Goal: Book appointment/travel/reservation

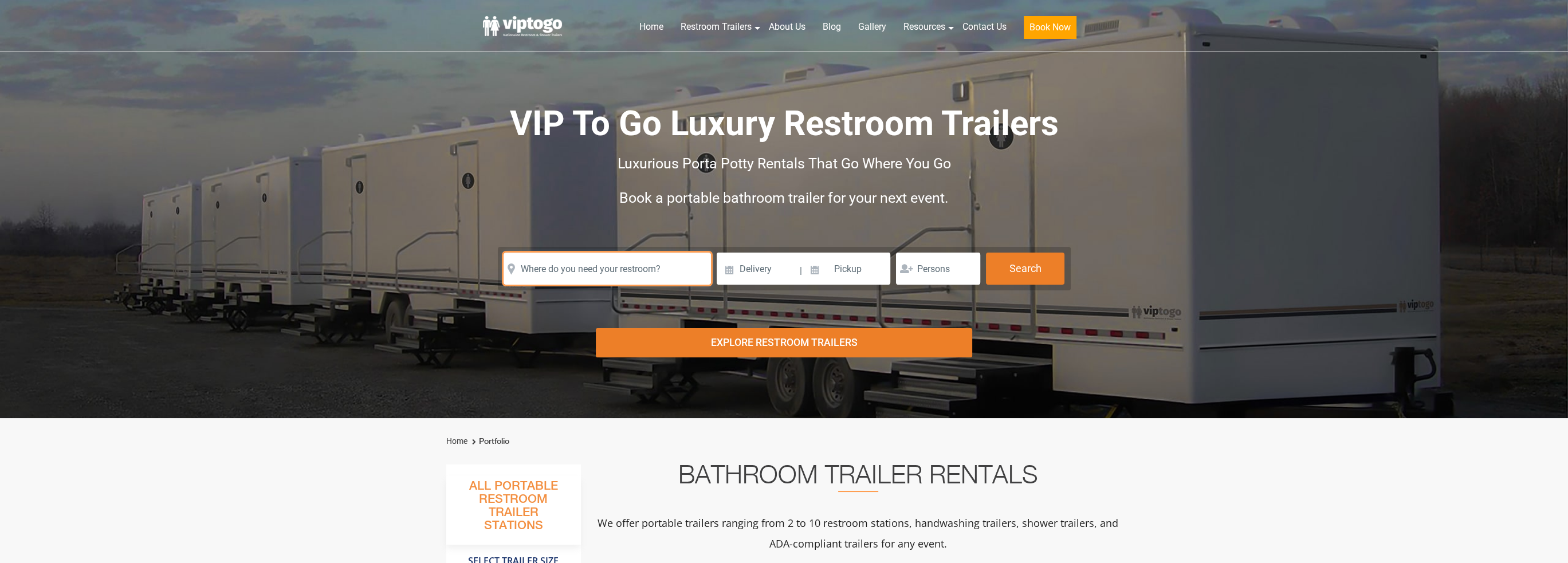
click at [642, 274] on input "text" at bounding box center [607, 269] width 208 height 32
click at [642, 260] on input "text" at bounding box center [607, 269] width 208 height 32
click at [582, 273] on input "text" at bounding box center [607, 269] width 208 height 32
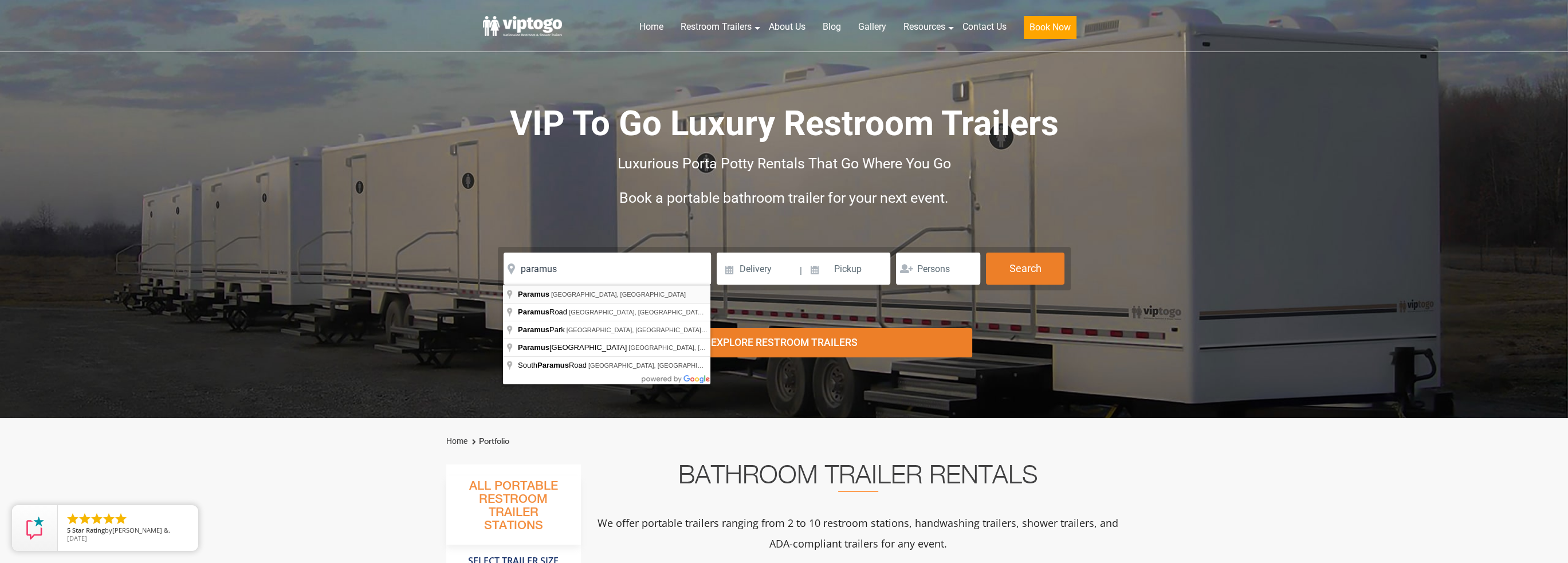
type input "[GEOGRAPHIC_DATA], [GEOGRAPHIC_DATA], [GEOGRAPHIC_DATA]"
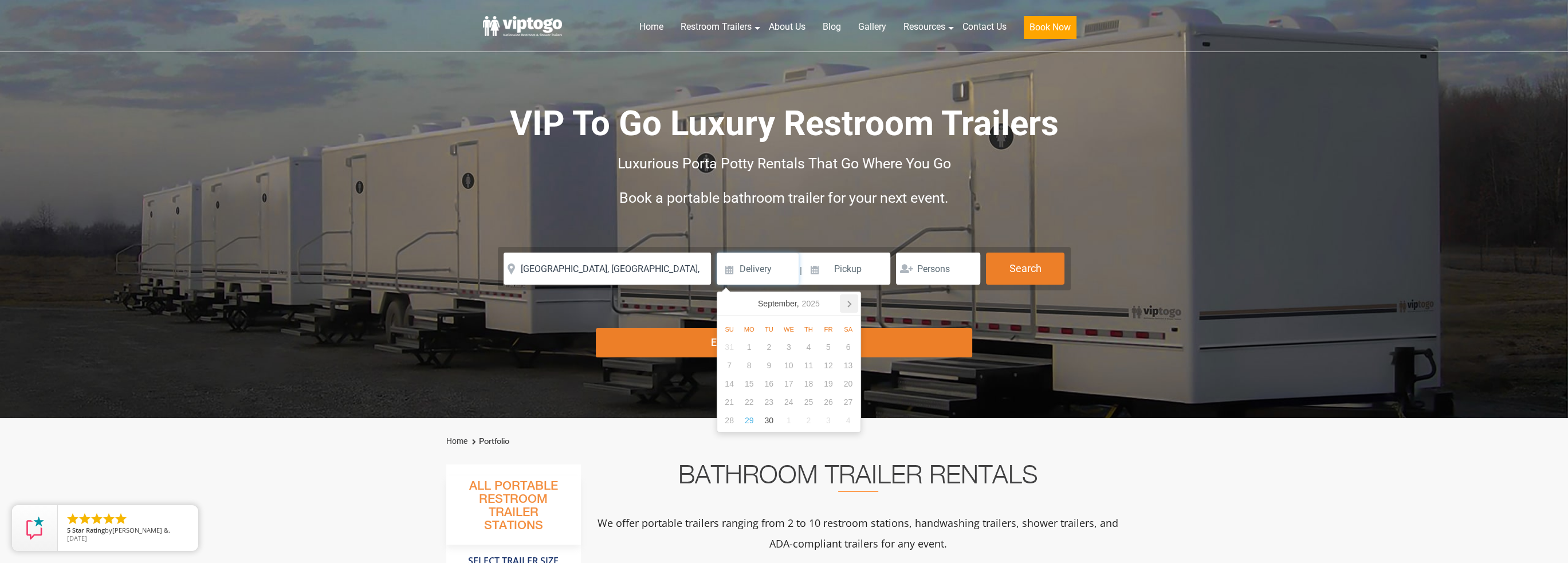
click at [853, 303] on icon at bounding box center [849, 303] width 18 height 18
click at [802, 366] on div "11" at bounding box center [809, 365] width 20 height 18
type input "[DATE]"
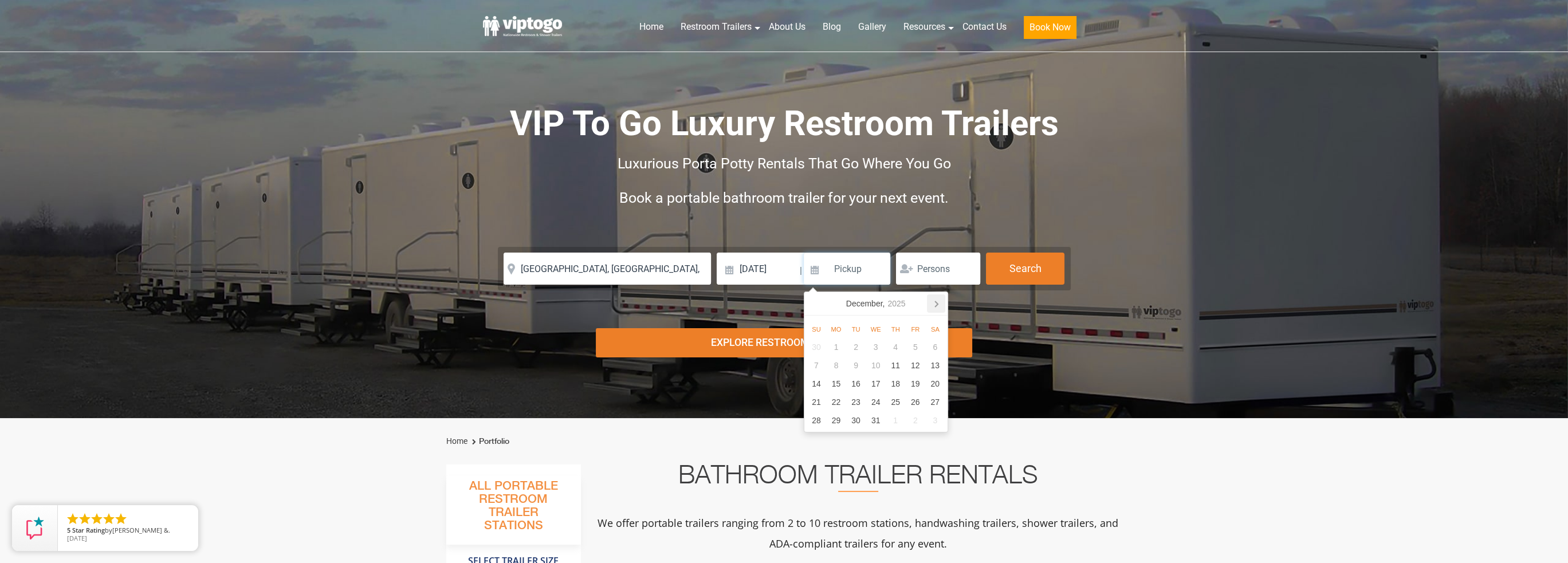
click at [931, 298] on icon at bounding box center [936, 303] width 18 height 18
click at [932, 298] on icon at bounding box center [936, 303] width 18 height 18
click at [932, 298] on icon at bounding box center [936, 303] width 18 height 18
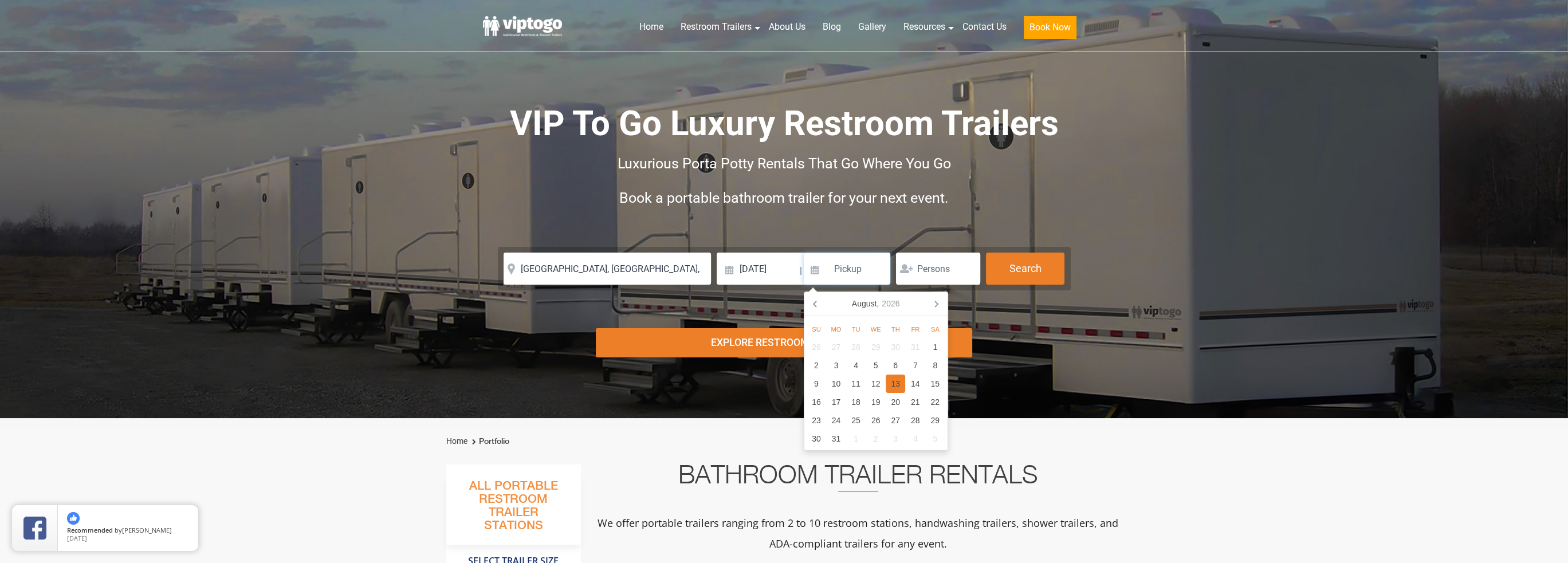
click at [896, 381] on div "13" at bounding box center [896, 384] width 20 height 18
type input "[DATE]"
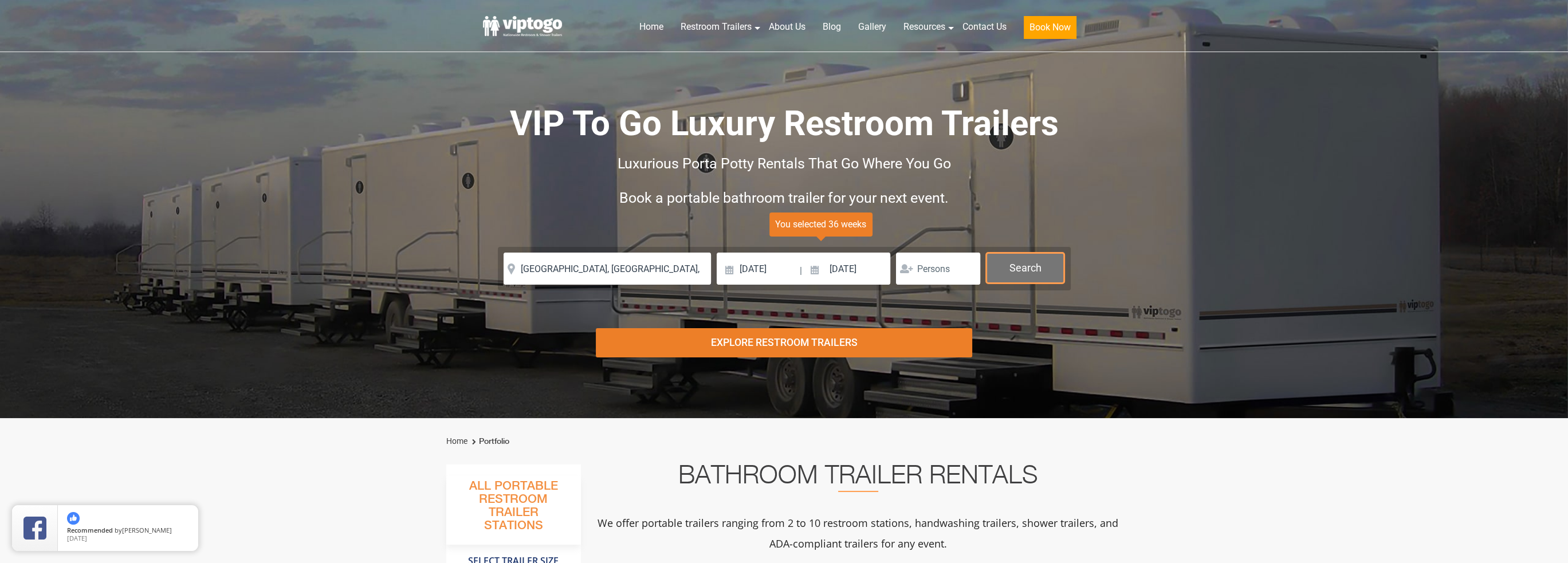
click at [1008, 270] on button "Search" at bounding box center [1025, 268] width 79 height 31
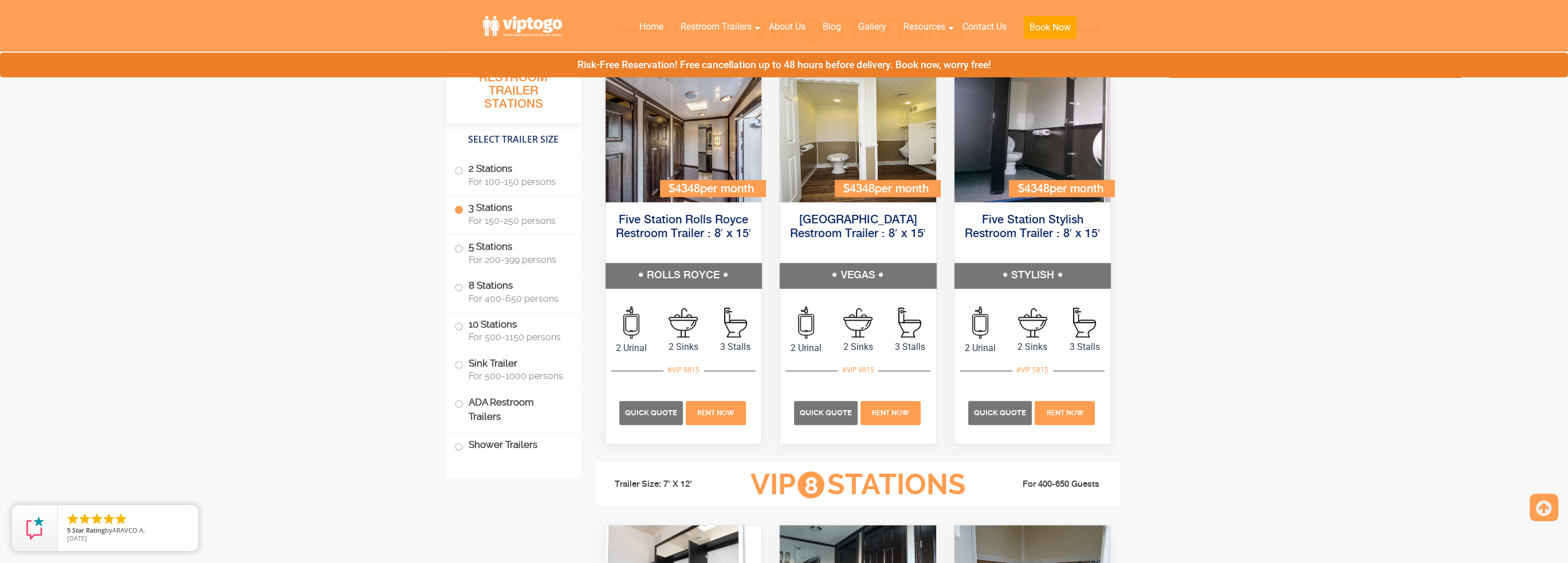
scroll to position [1668, 0]
